Goal: Task Accomplishment & Management: Complete application form

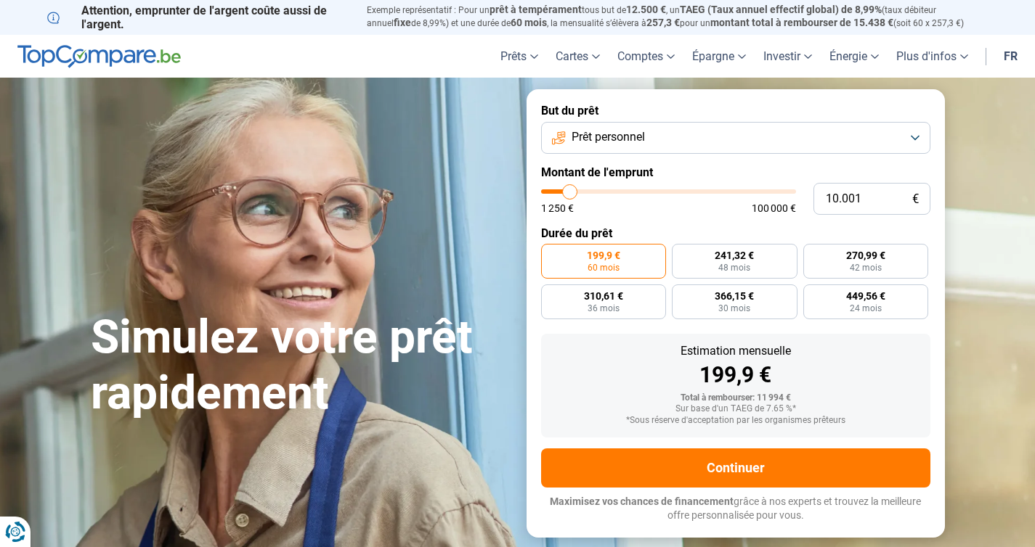
click at [720, 149] on button "Prêt personnel" at bounding box center [735, 138] width 389 height 32
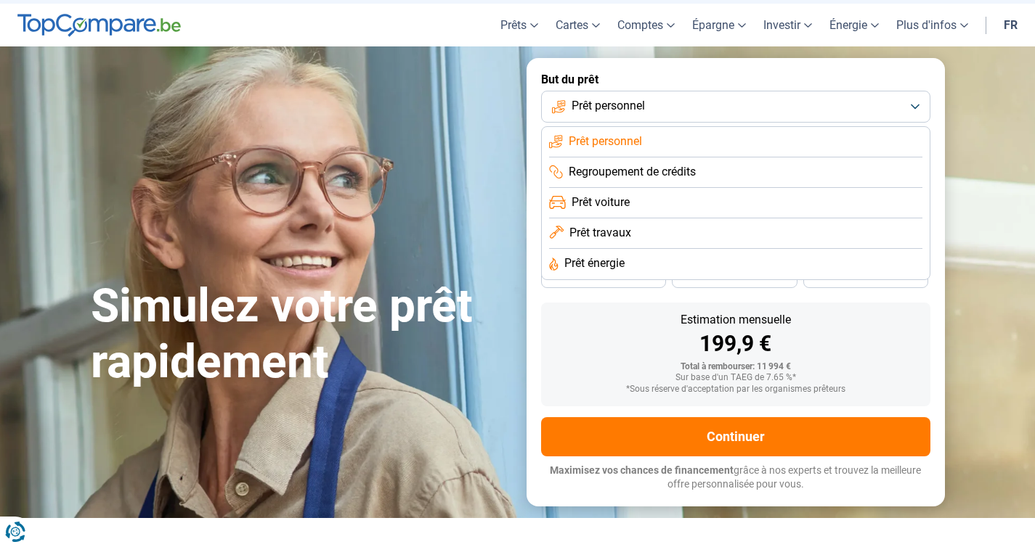
scroll to position [66, 0]
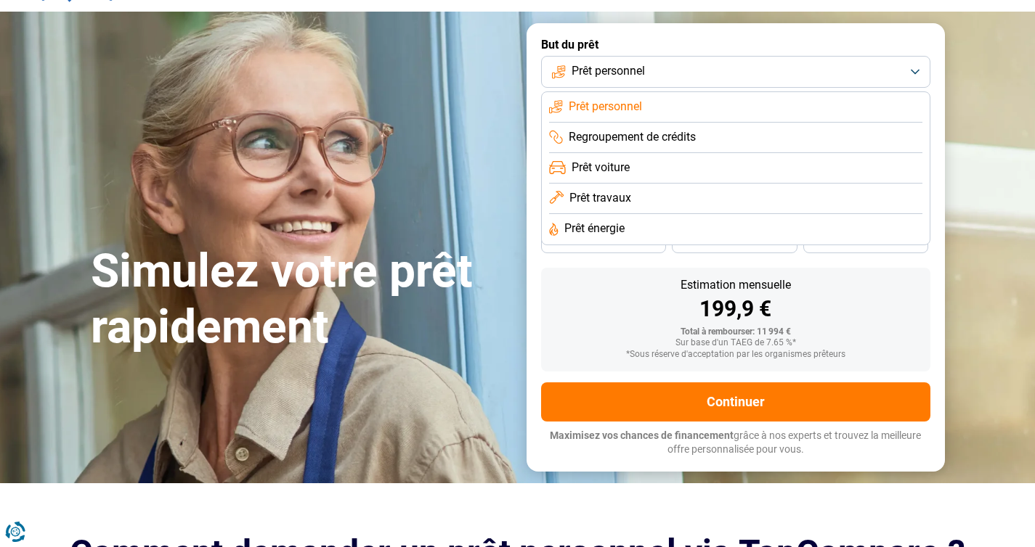
click at [728, 123] on li "Prêt personnel" at bounding box center [735, 107] width 373 height 30
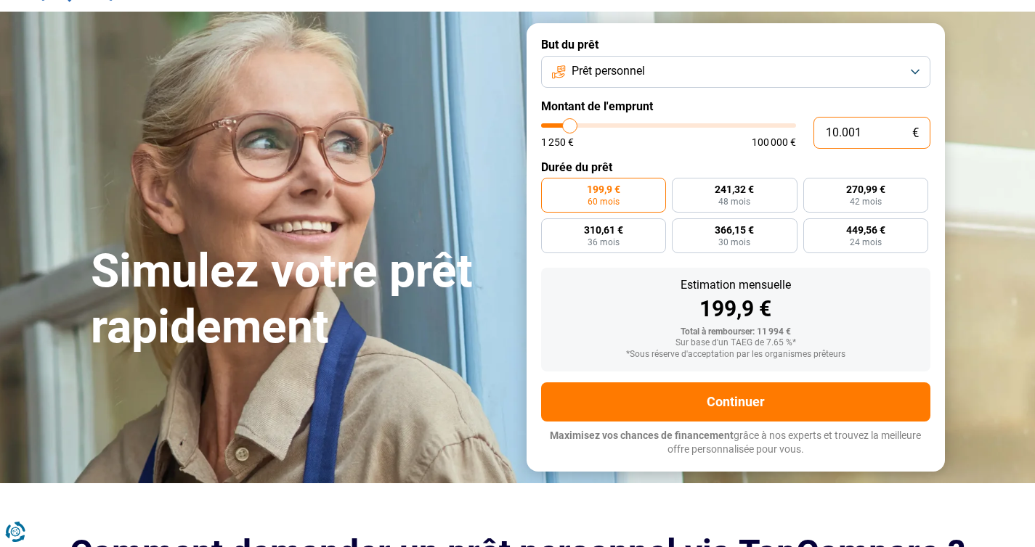
click at [878, 149] on input "10.001" at bounding box center [871, 133] width 117 height 32
click at [722, 168] on form "But du prêt Prêt personnel Montant de l'emprunt 10.001 € 1 250 € 100 000 € Duré…" at bounding box center [735, 247] width 418 height 448
click at [669, 88] on button "Prêt personnel" at bounding box center [735, 72] width 389 height 32
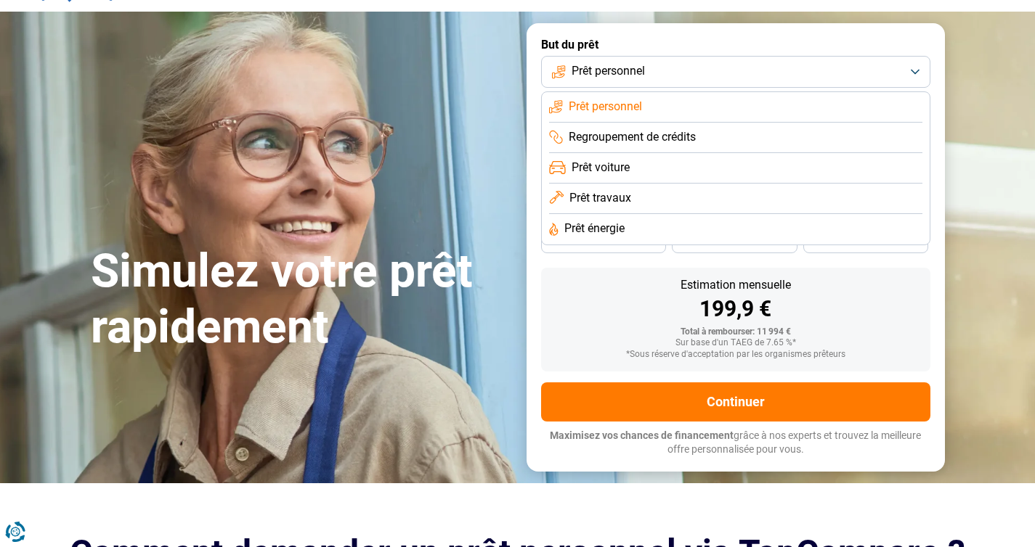
click at [624, 206] on span "Prêt travaux" at bounding box center [600, 198] width 62 height 16
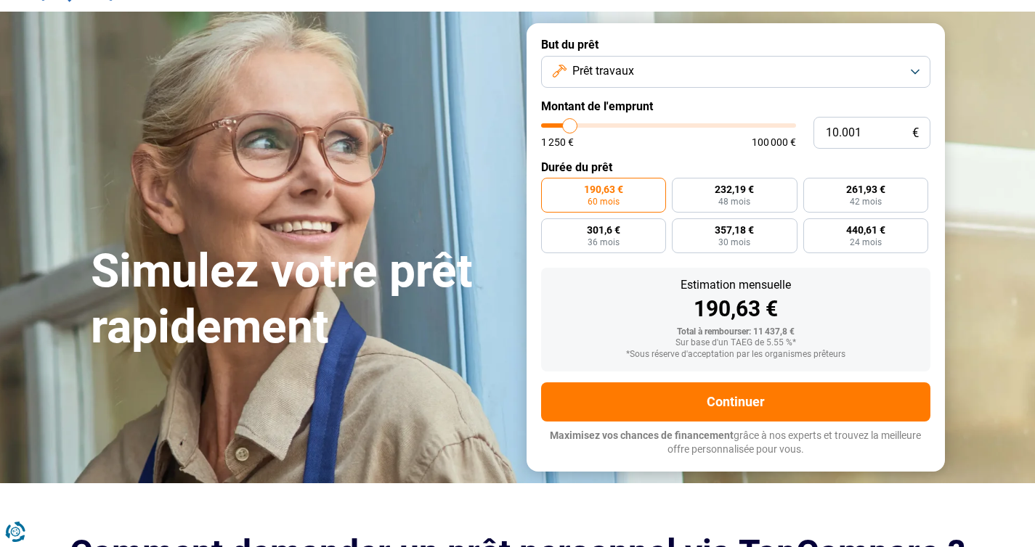
scroll to position [31, 0]
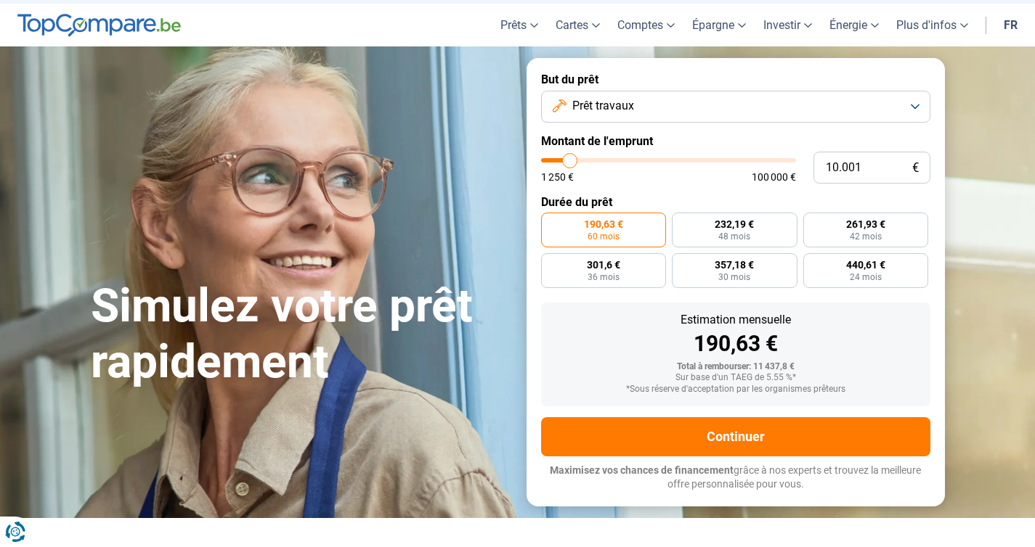
click at [690, 121] on button "Prêt travaux" at bounding box center [735, 107] width 389 height 32
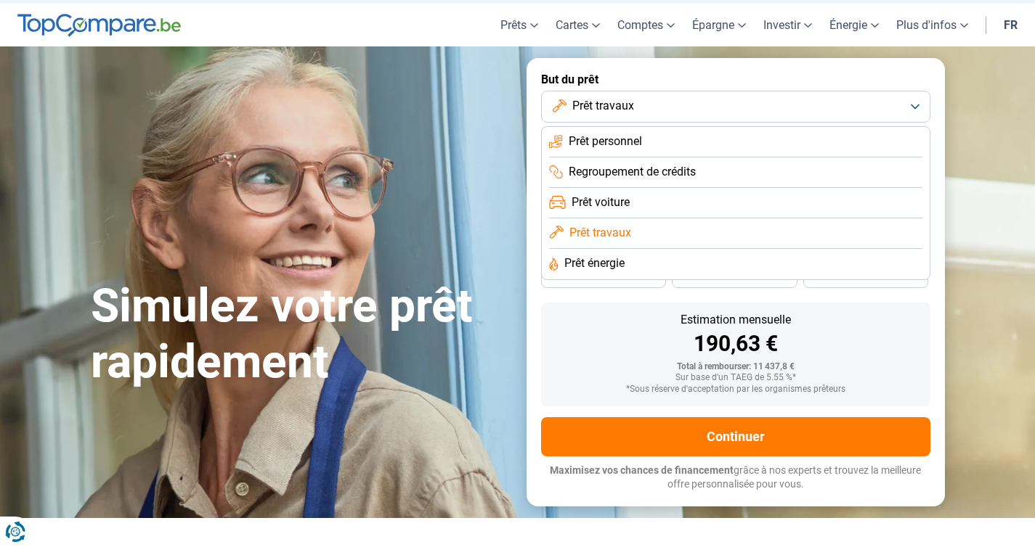
click at [683, 158] on li "Prêt personnel" at bounding box center [735, 173] width 373 height 30
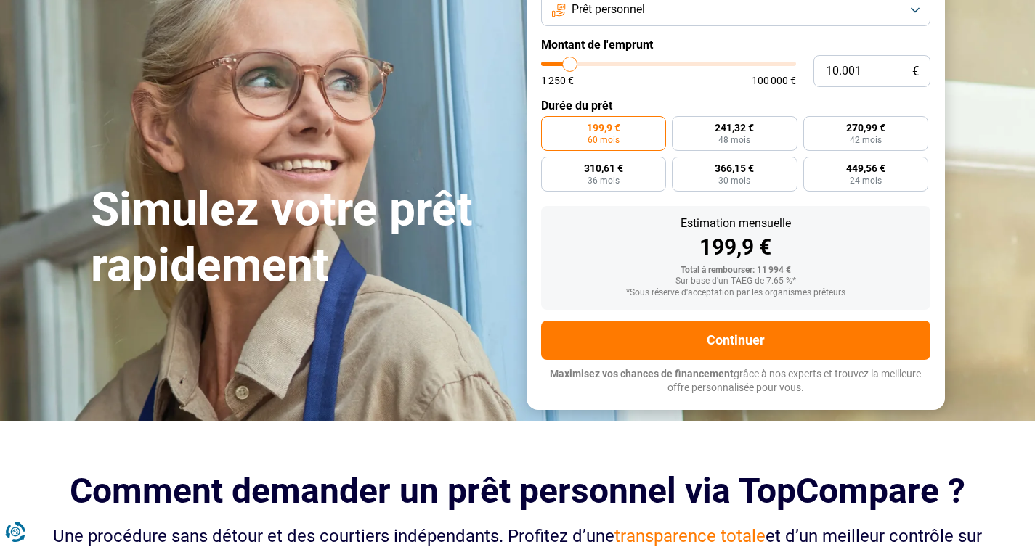
scroll to position [184, 0]
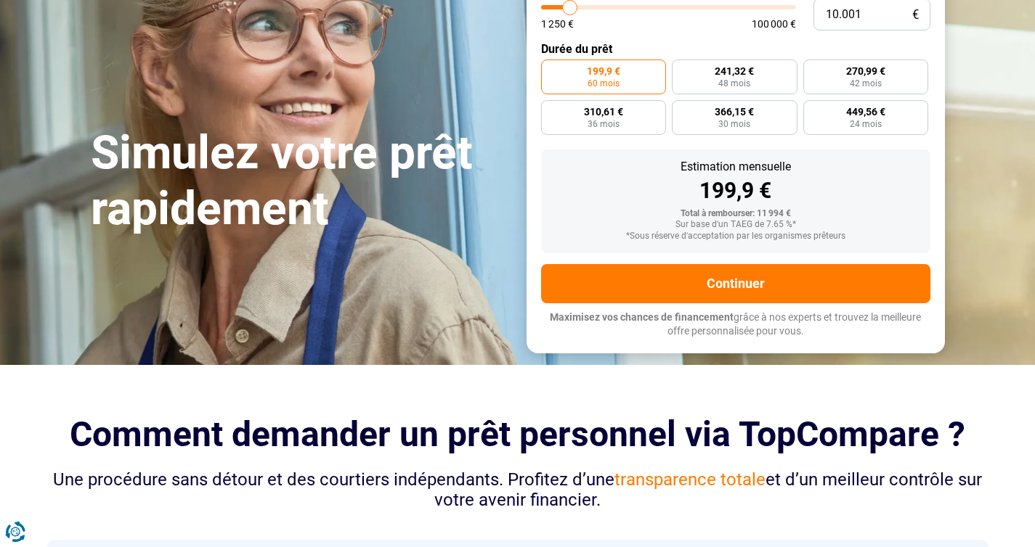
click at [698, 306] on form "But du prêt Prêt personnel Montant de l'emprunt 10.001 € 1 250 € 100 000 € Duré…" at bounding box center [735, 129] width 418 height 448
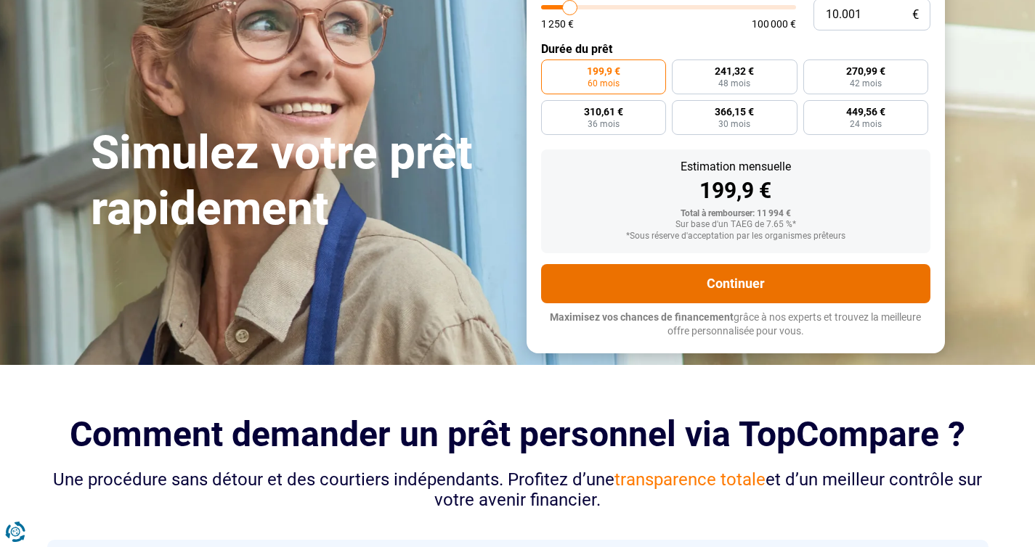
click at [698, 303] on button "Continuer" at bounding box center [735, 283] width 389 height 39
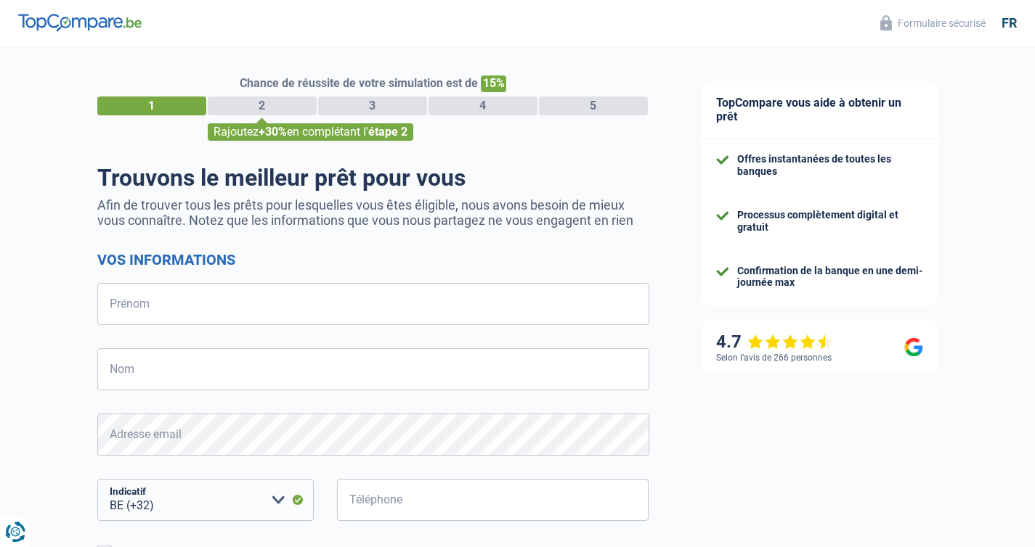
select select "32"
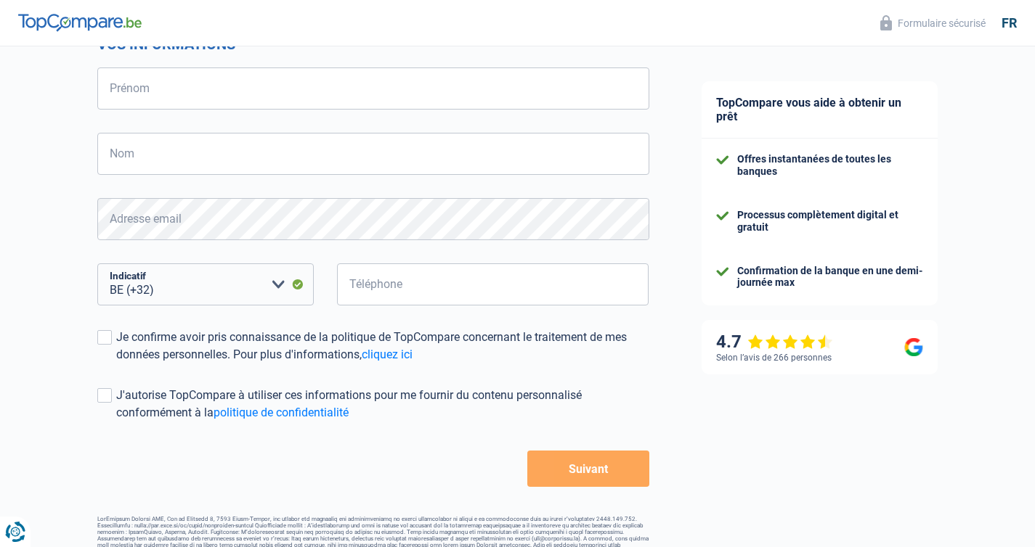
scroll to position [235, 0]
